Goal: Information Seeking & Learning: Learn about a topic

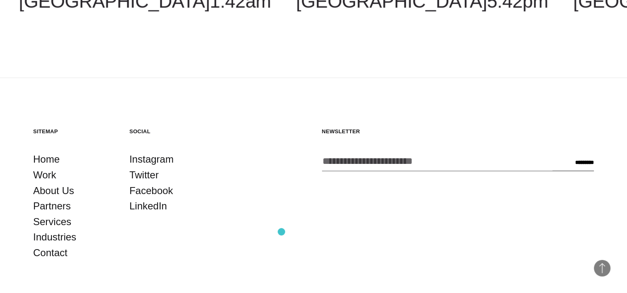
scroll to position [1488, 0]
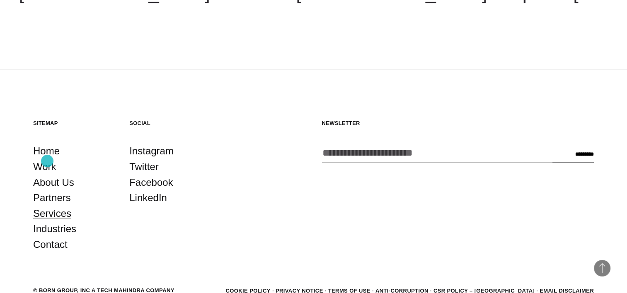
click at [47, 206] on link "Services" at bounding box center [52, 214] width 38 height 16
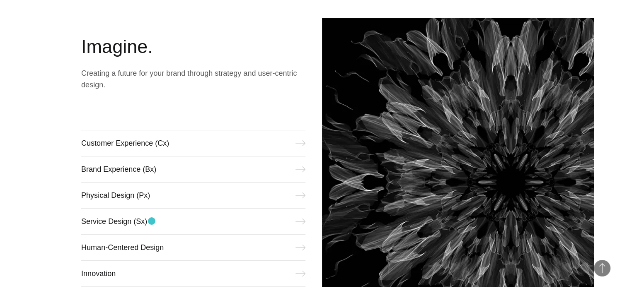
scroll to position [331, 0]
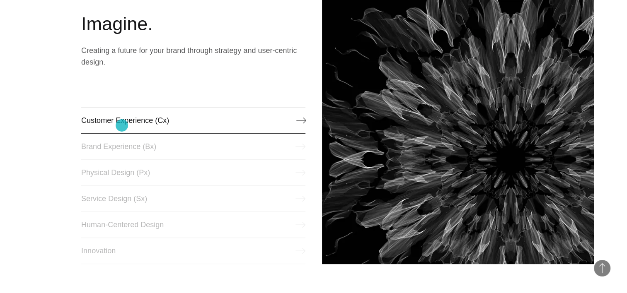
click at [122, 126] on link "Customer Experience (Cx)" at bounding box center [193, 120] width 224 height 27
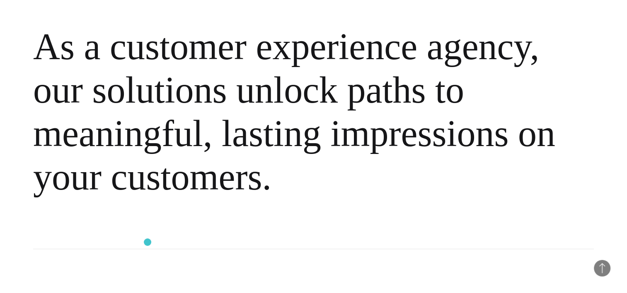
scroll to position [580, 0]
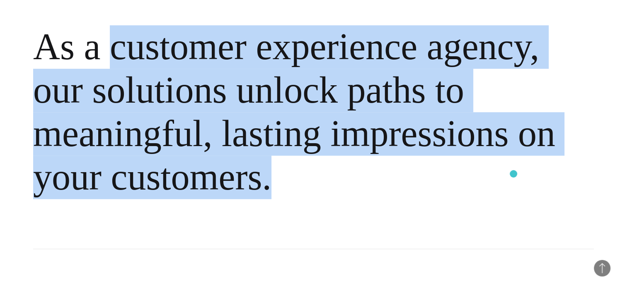
drag, startPoint x: 113, startPoint y: 36, endPoint x: 513, endPoint y: 174, distance: 423.6
click at [513, 174] on h2 "As a customer experience agency, our solutions unlock paths to meaningful, last…" at bounding box center [313, 112] width 561 height 274
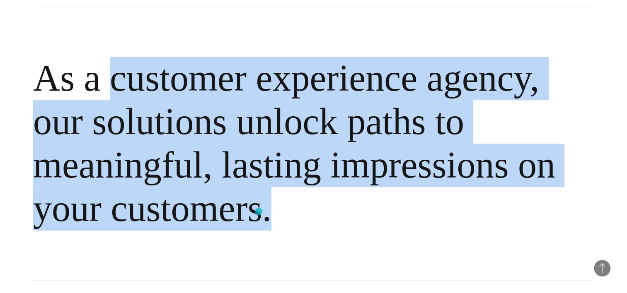
scroll to position [539, 0]
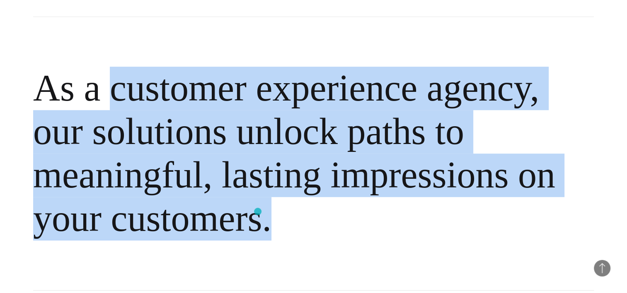
copy h2 "customer experience agency, our solutions unlock paths to meaningful, lasting i…"
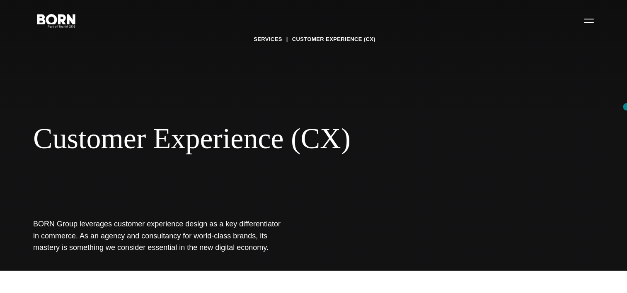
scroll to position [0, 0]
